Goal: Check status: Check status

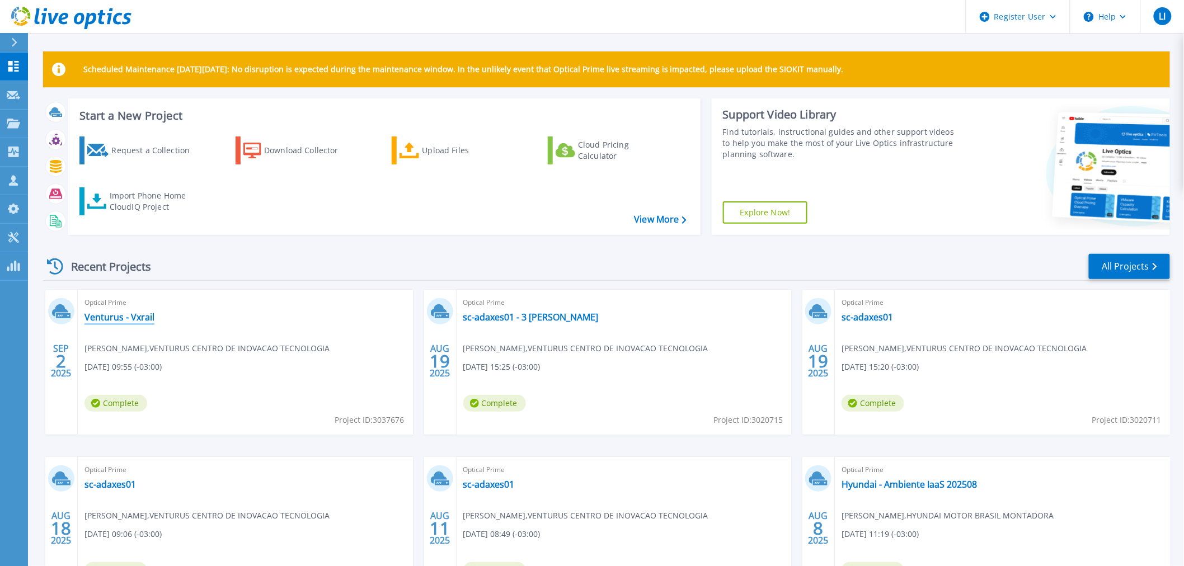
click at [133, 316] on link "Venturus - Vxrail" at bounding box center [119, 317] width 70 height 11
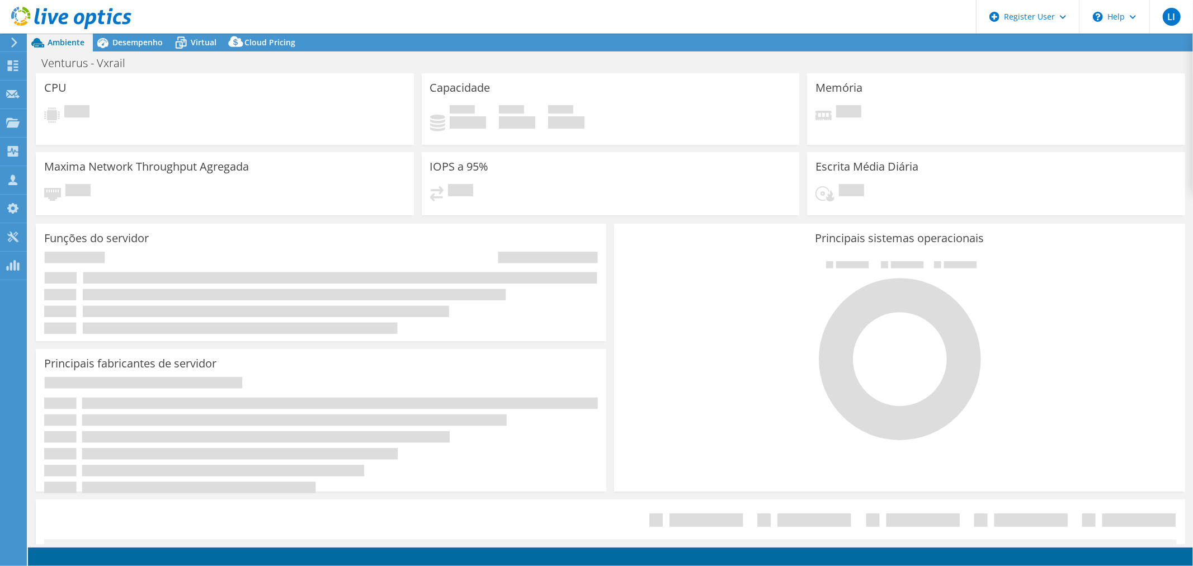
select select "USD"
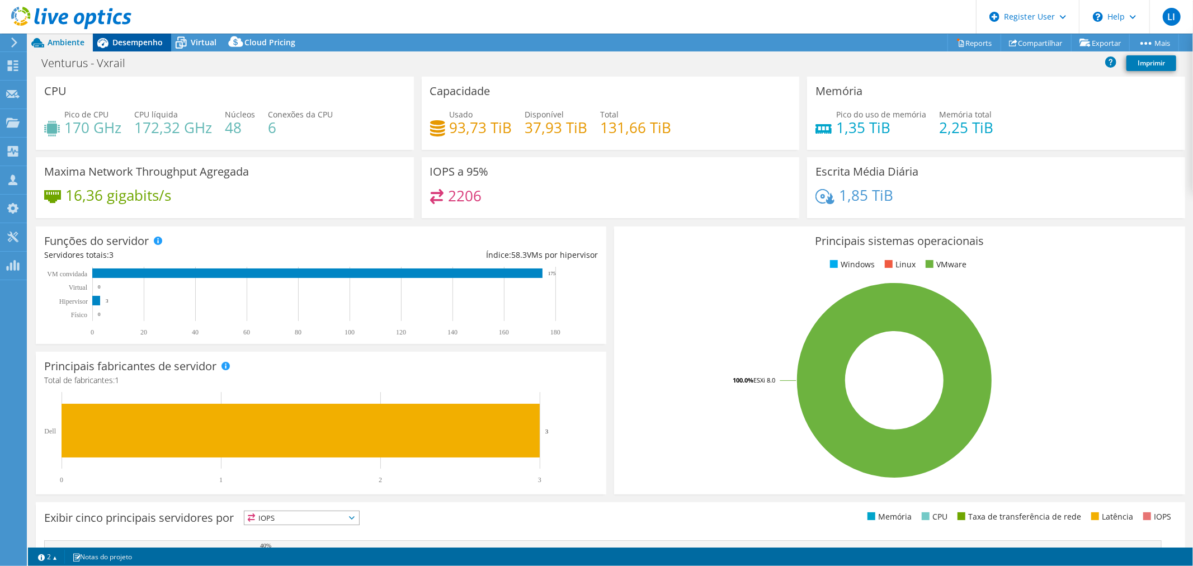
click at [140, 43] on span "Desempenho" at bounding box center [137, 42] width 50 height 11
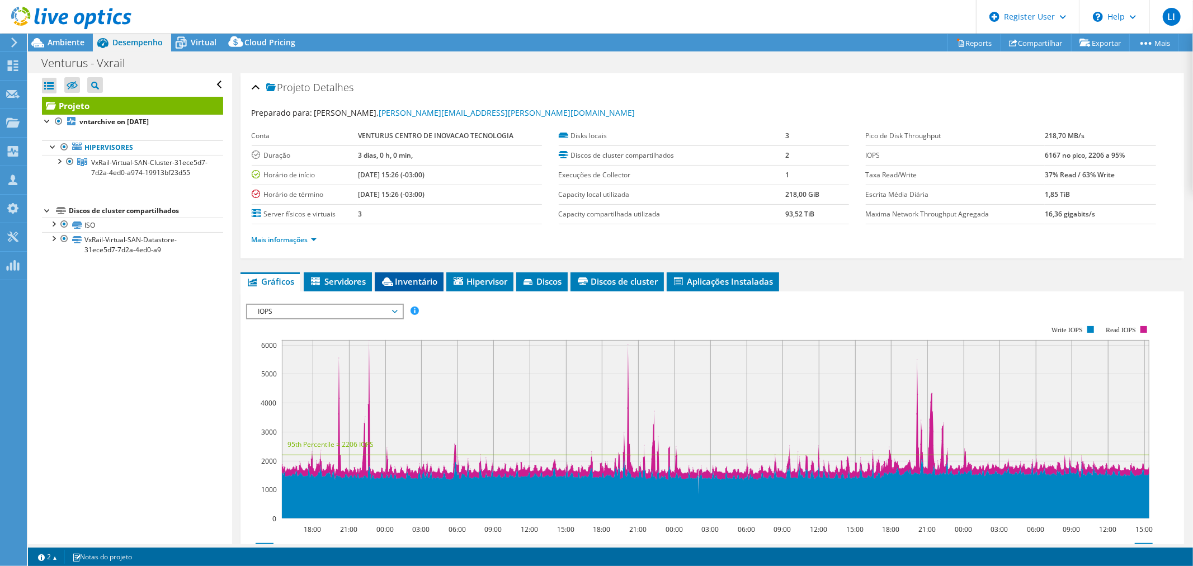
click at [425, 280] on span "Inventário" at bounding box center [409, 281] width 58 height 11
